Goal: Task Accomplishment & Management: Complete application form

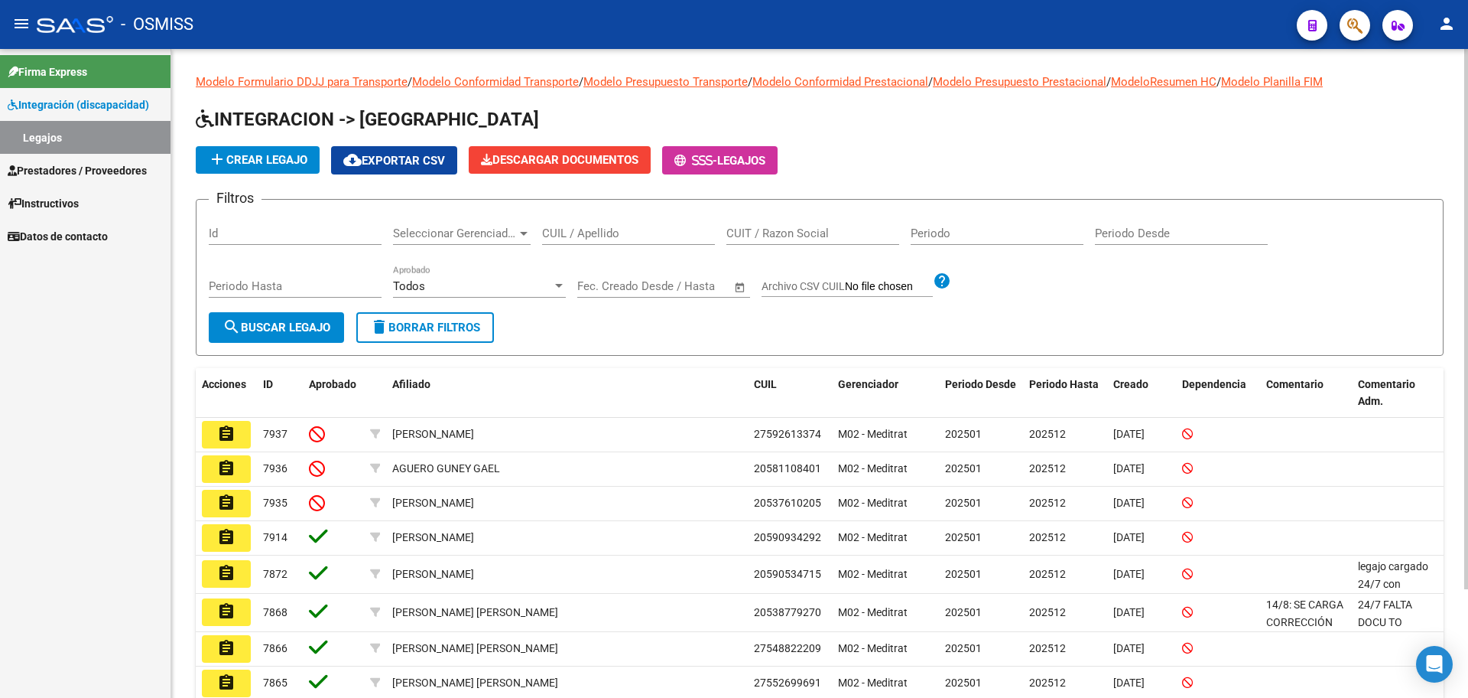
click at [278, 154] on span "add Crear Legajo" at bounding box center [257, 160] width 99 height 14
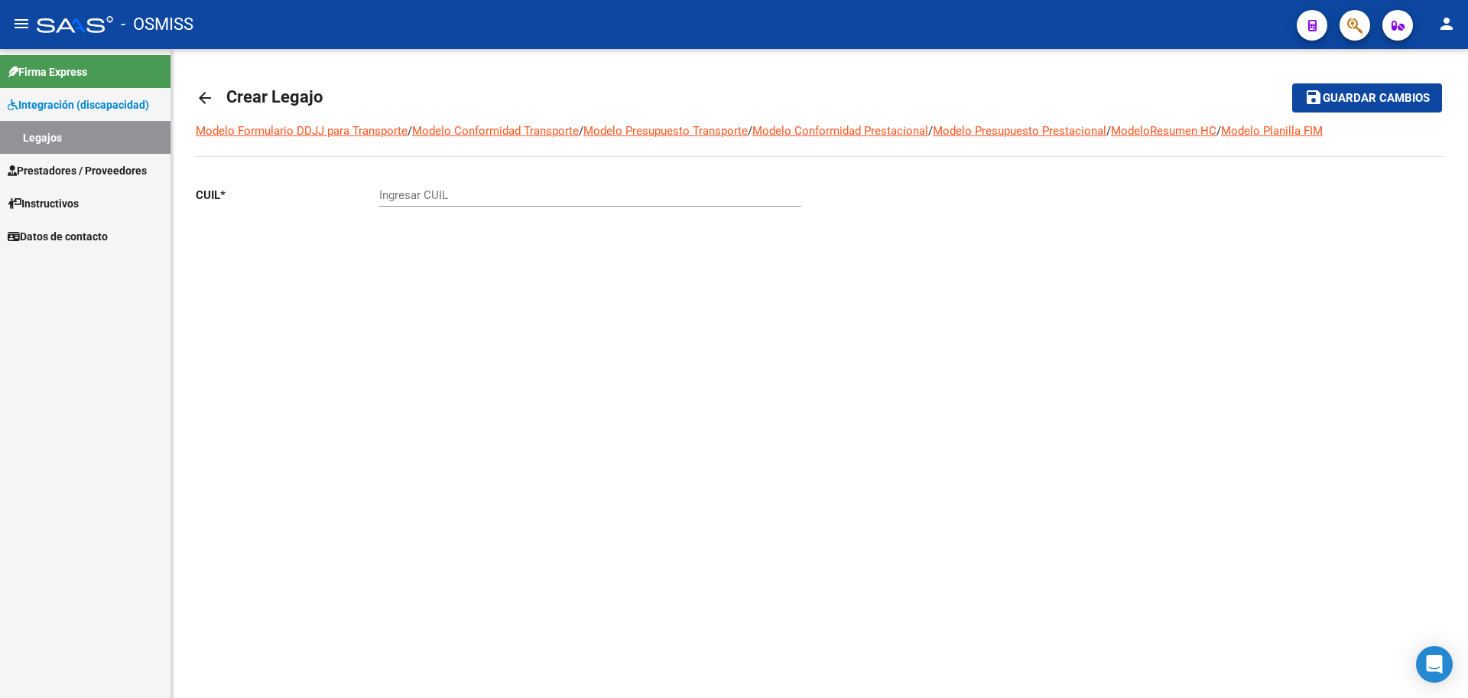
click at [473, 184] on div "Ingresar CUIL" at bounding box center [590, 190] width 422 height 33
paste input "-55890085"
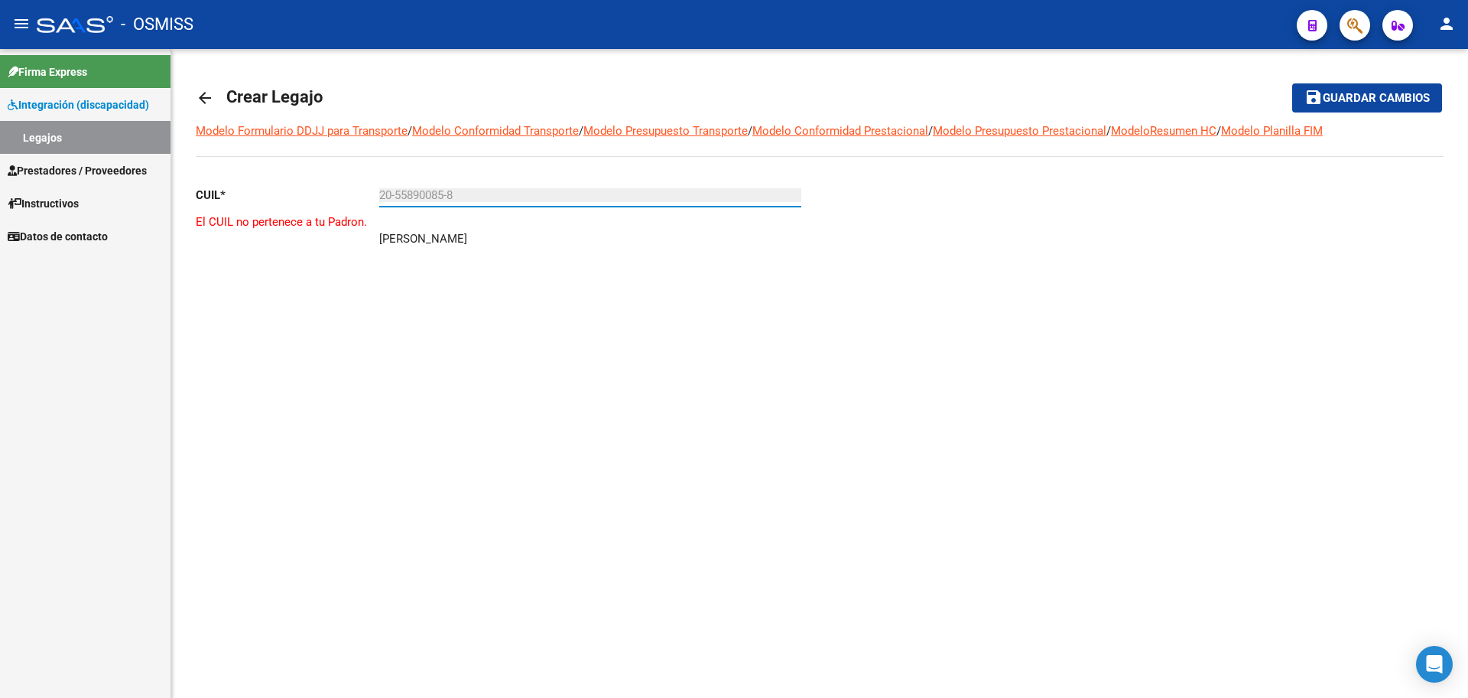
type input "20-55890085-8"
click at [1451, 26] on mat-icon "person" at bounding box center [1447, 24] width 18 height 18
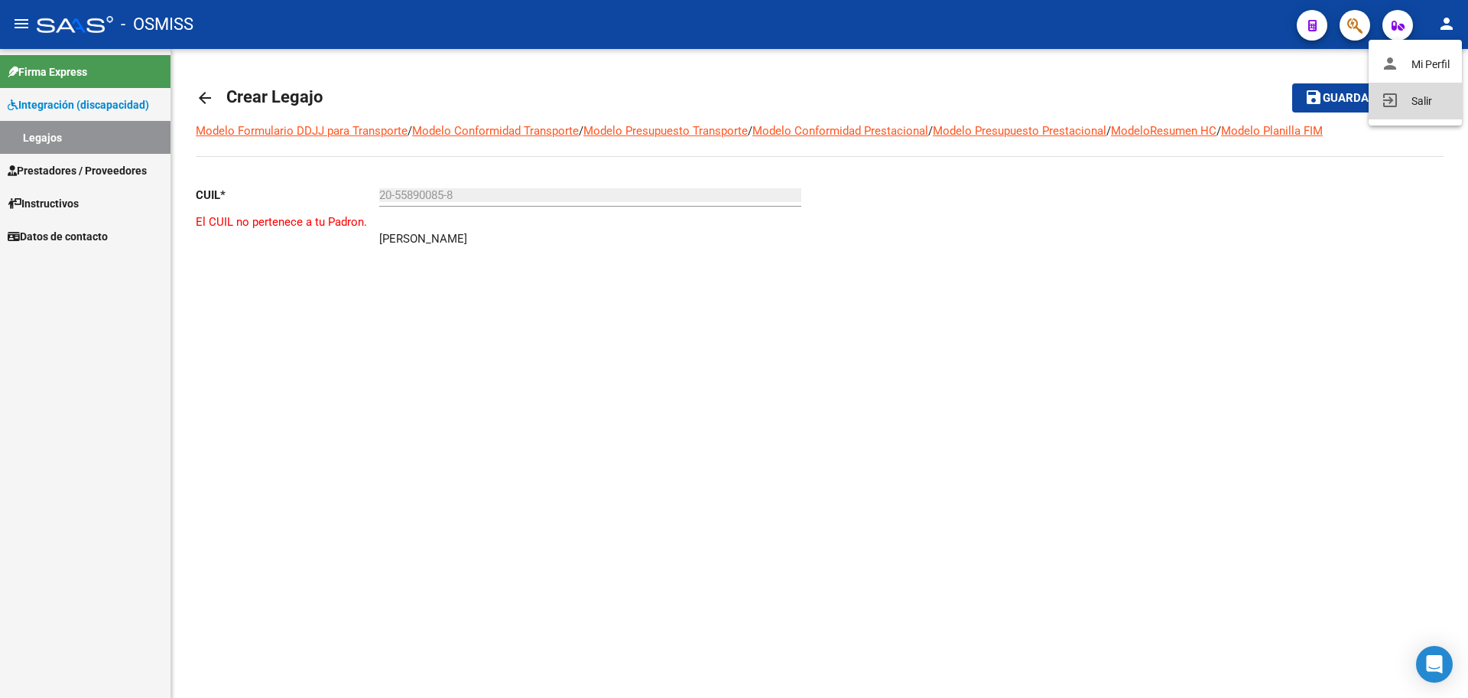
click at [1385, 94] on mat-icon "exit_to_app" at bounding box center [1390, 100] width 18 height 18
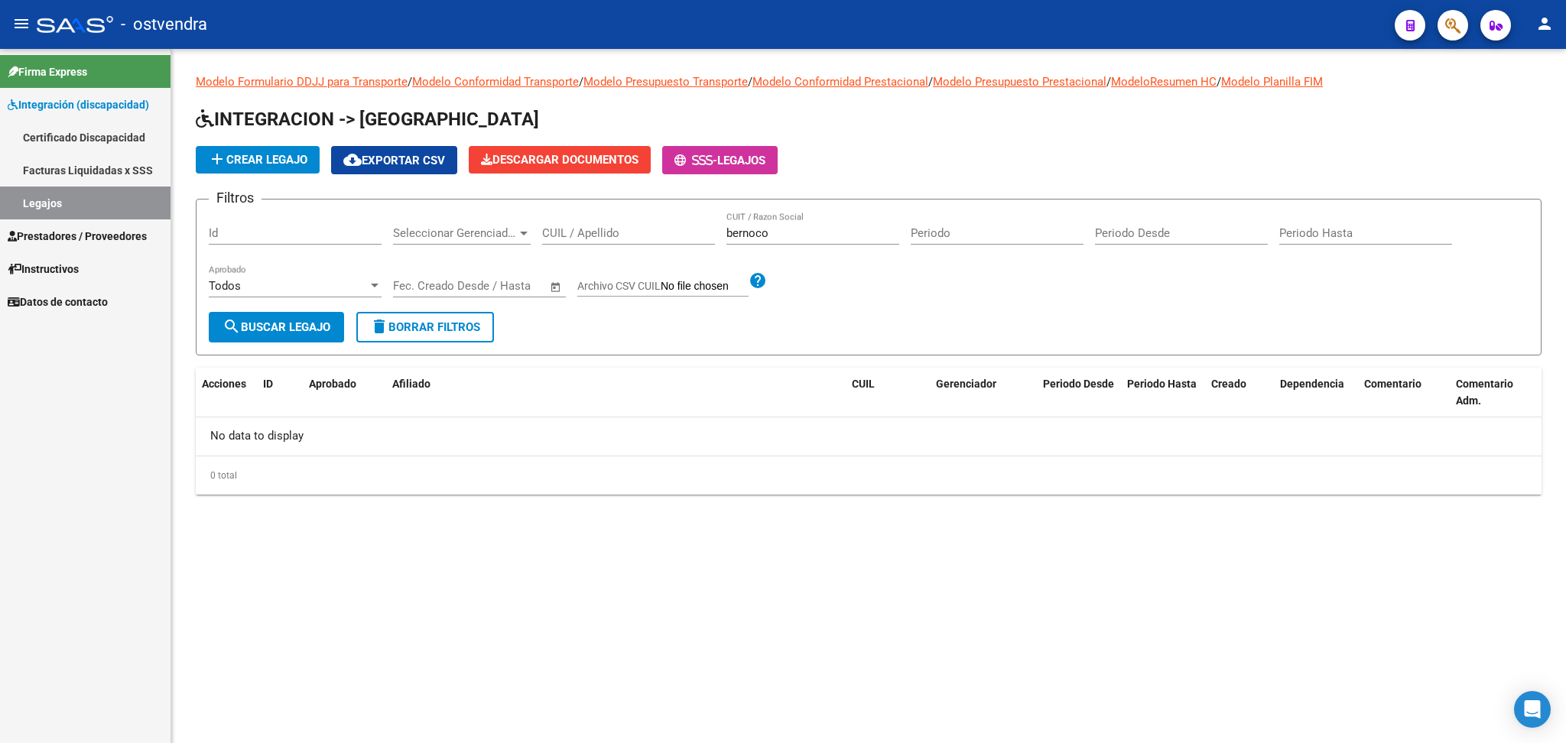
click at [96, 123] on link "Certificado Discapacidad" at bounding box center [85, 137] width 171 height 33
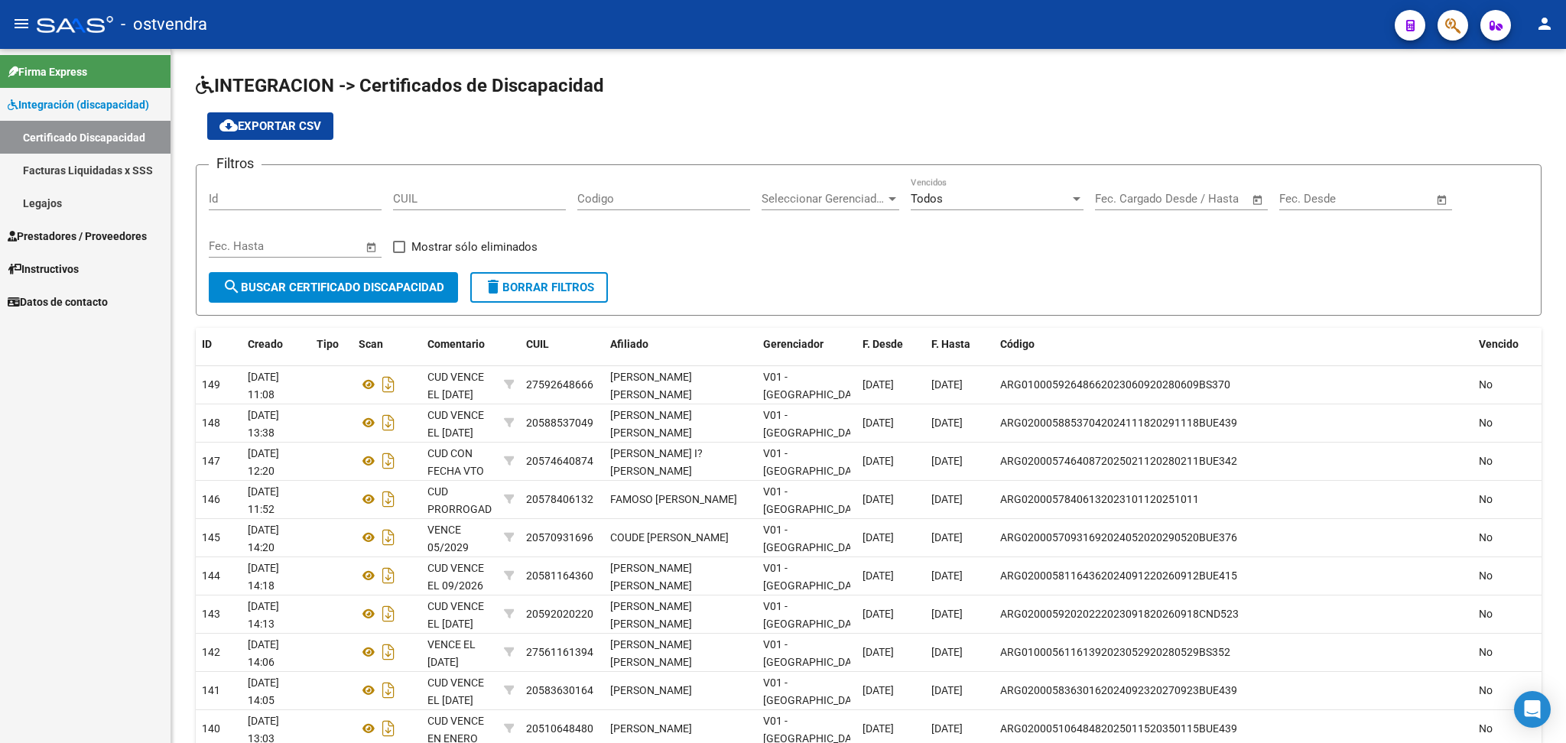
click at [1543, 28] on mat-icon "person" at bounding box center [1545, 24] width 18 height 18
click at [1534, 112] on button "exit_to_app Salir" at bounding box center [1513, 101] width 93 height 37
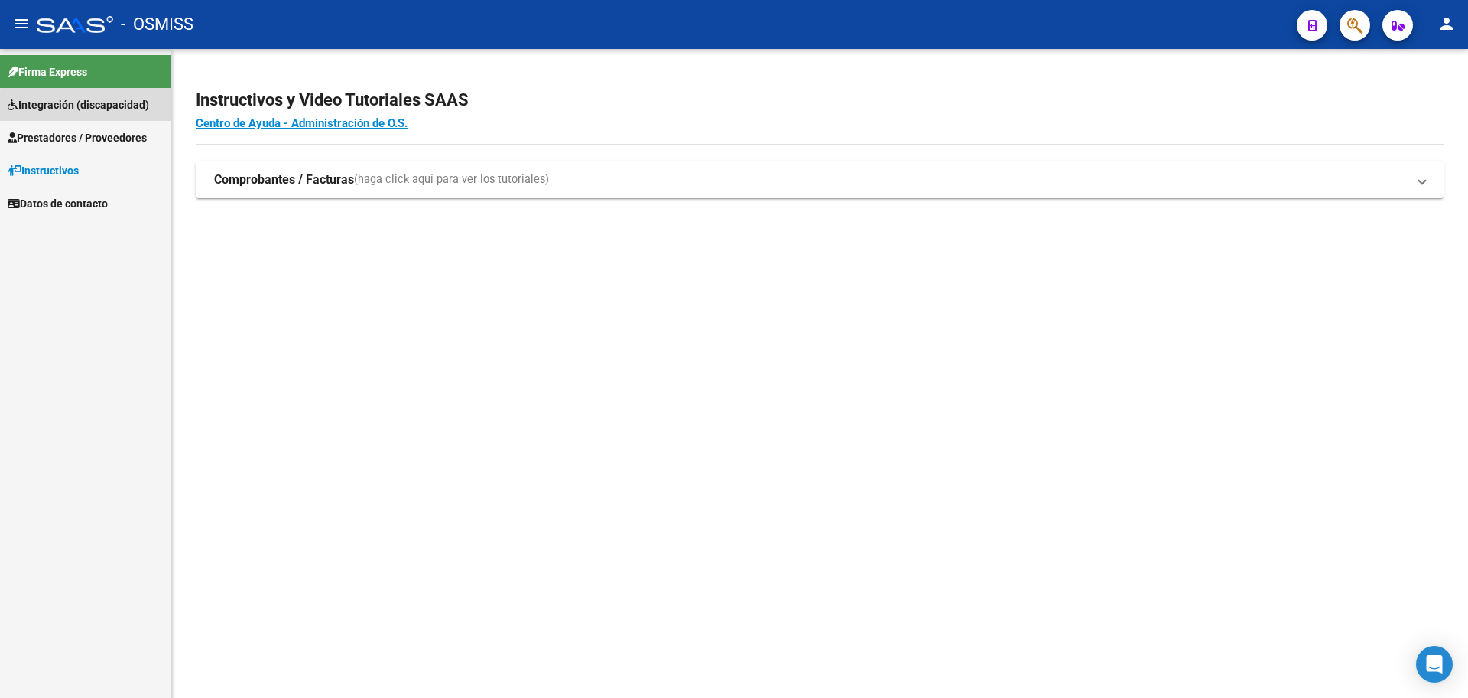
click at [113, 108] on span "Integración (discapacidad)" at bounding box center [78, 104] width 141 height 17
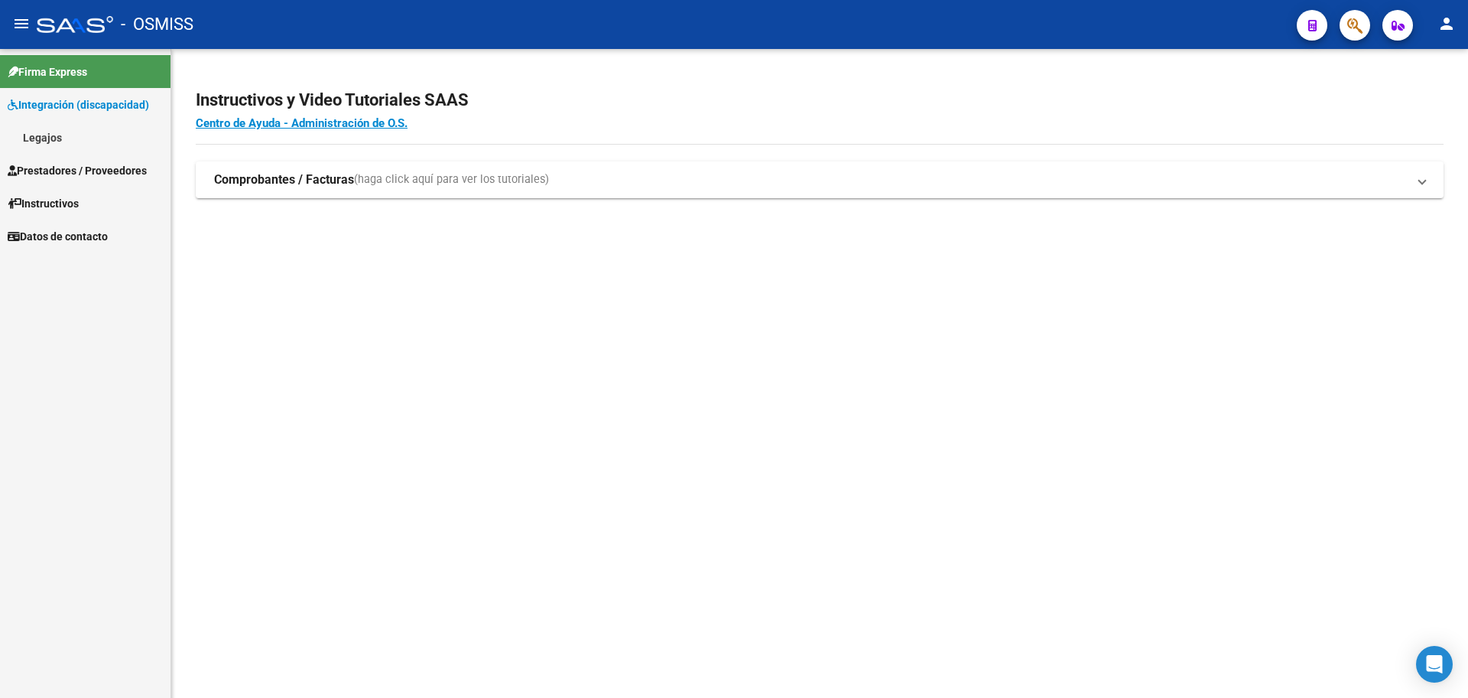
click at [113, 146] on link "Legajos" at bounding box center [85, 137] width 171 height 33
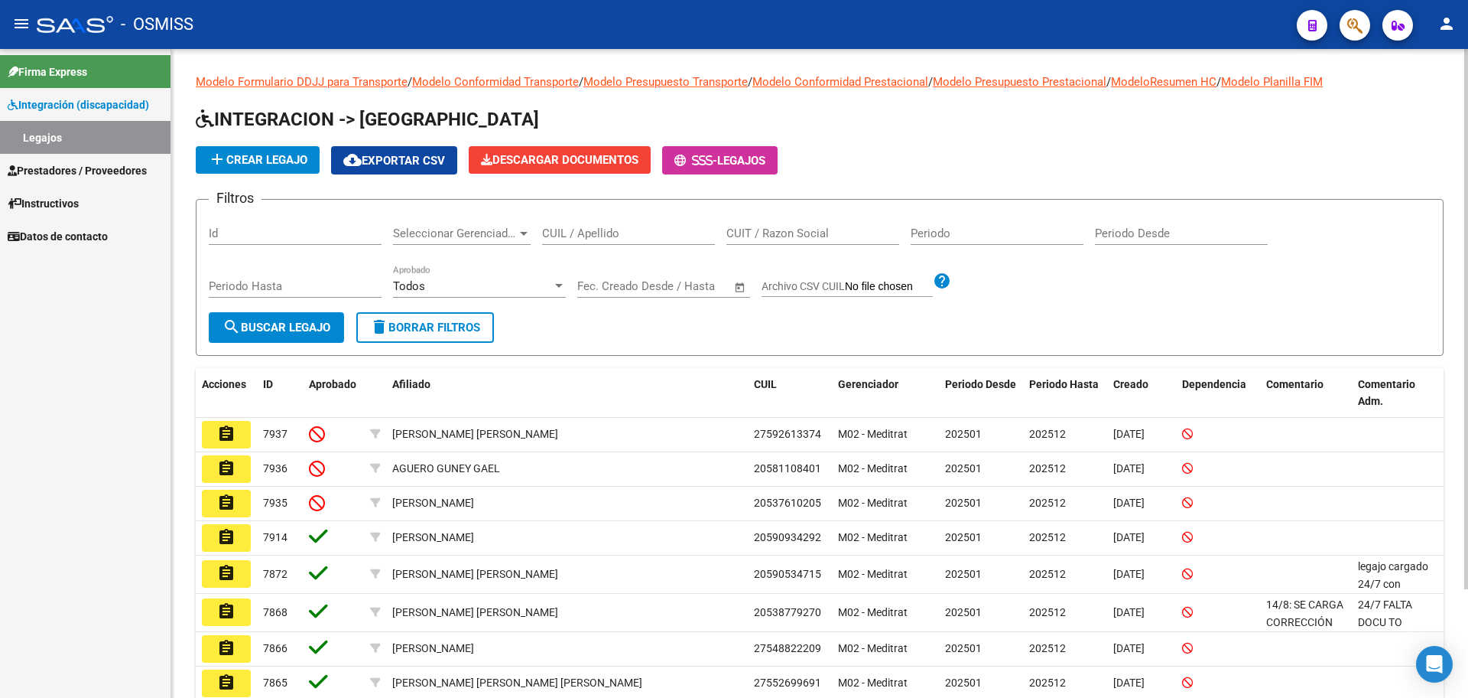
click at [232, 158] on span "add Crear Legajo" at bounding box center [257, 160] width 99 height 14
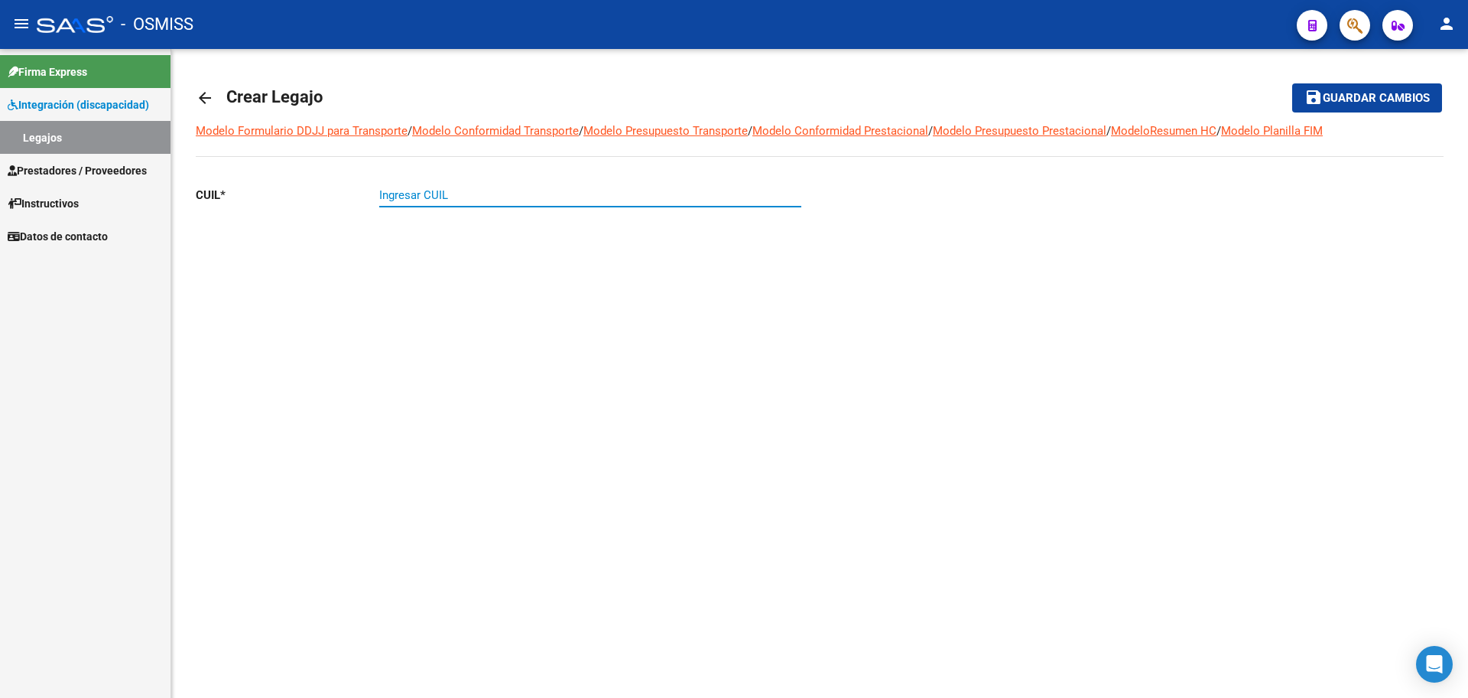
click at [532, 190] on input "Ingresar CUIL" at bounding box center [590, 195] width 422 height 14
paste input "-55890085"
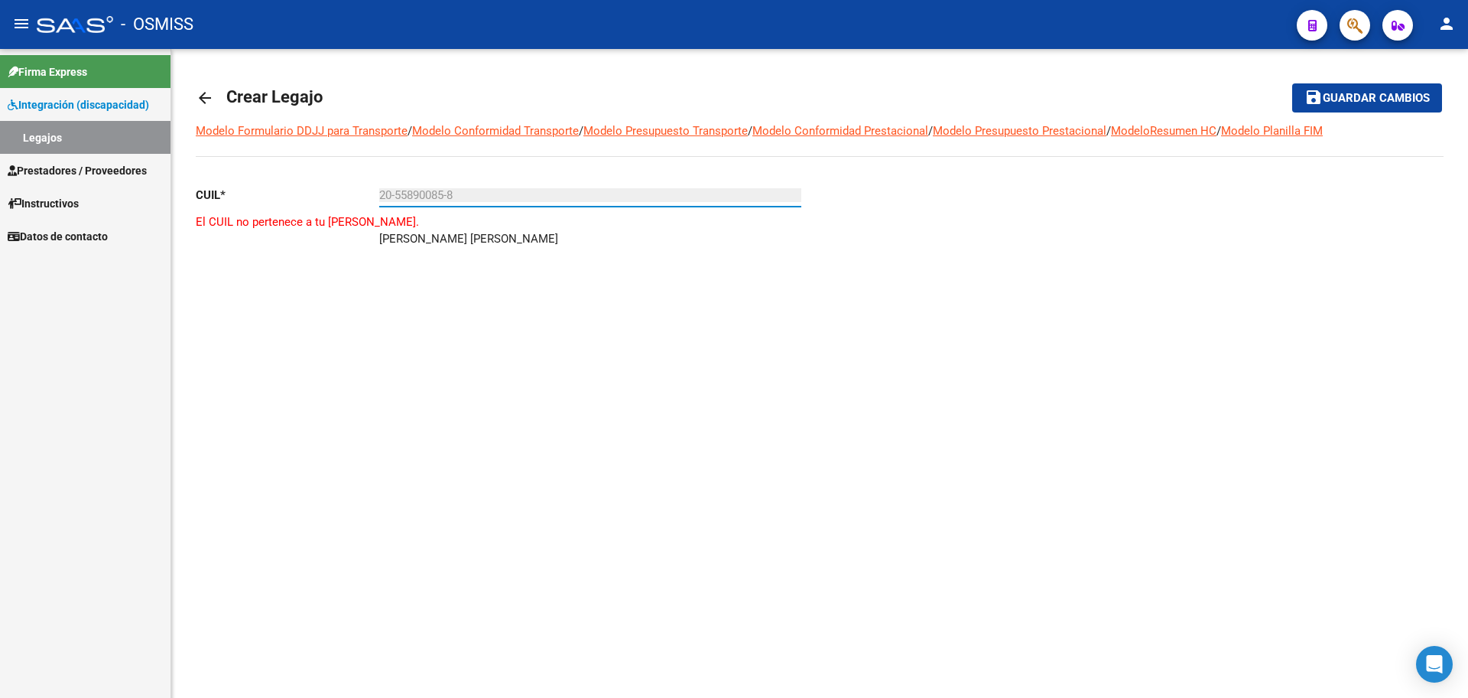
type input "20-55890085-8"
